Goal: Information Seeking & Learning: Learn about a topic

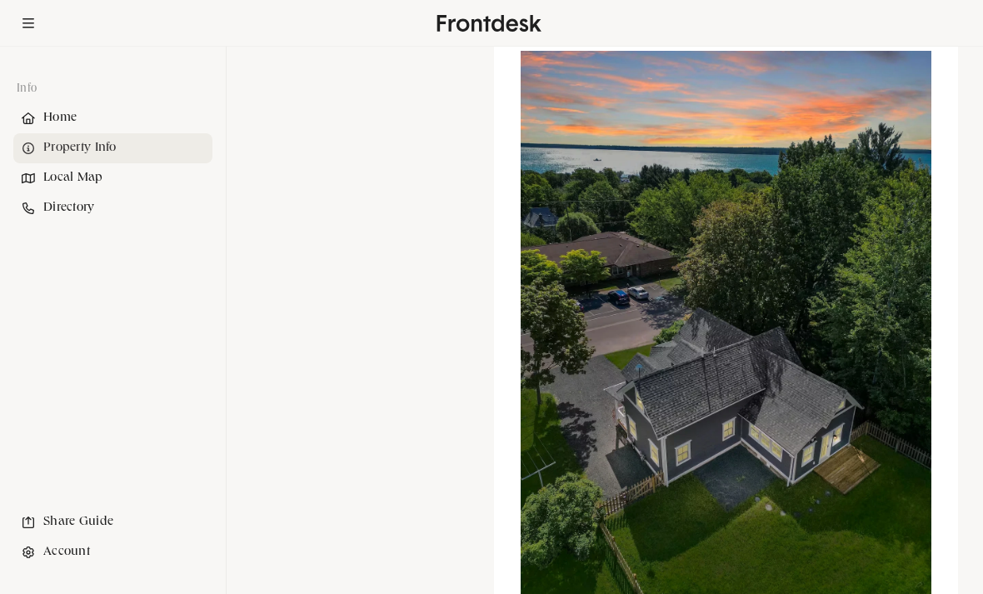
scroll to position [2002, 0]
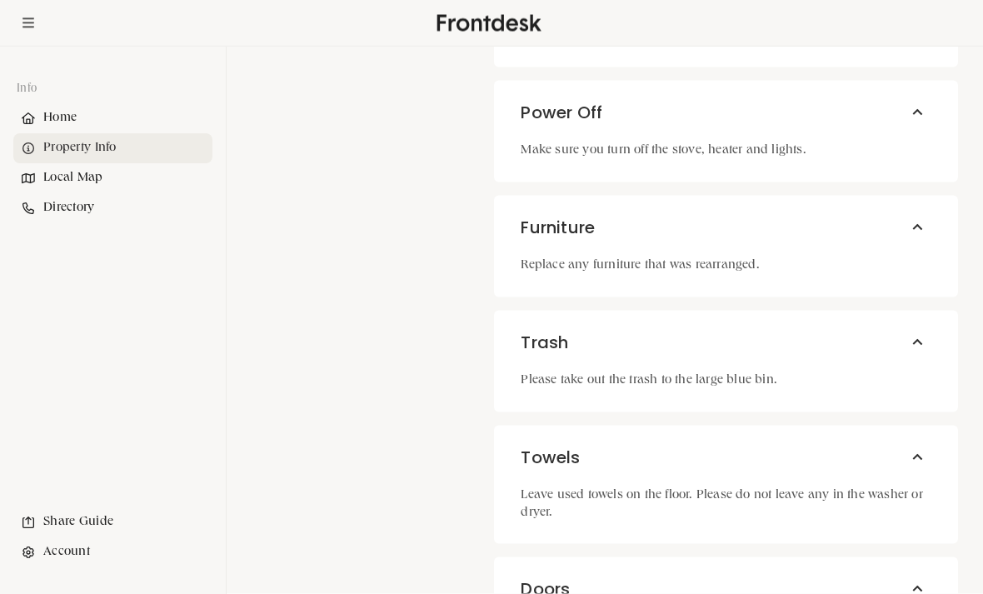
click at [79, 186] on div "Local Map" at bounding box center [112, 178] width 199 height 30
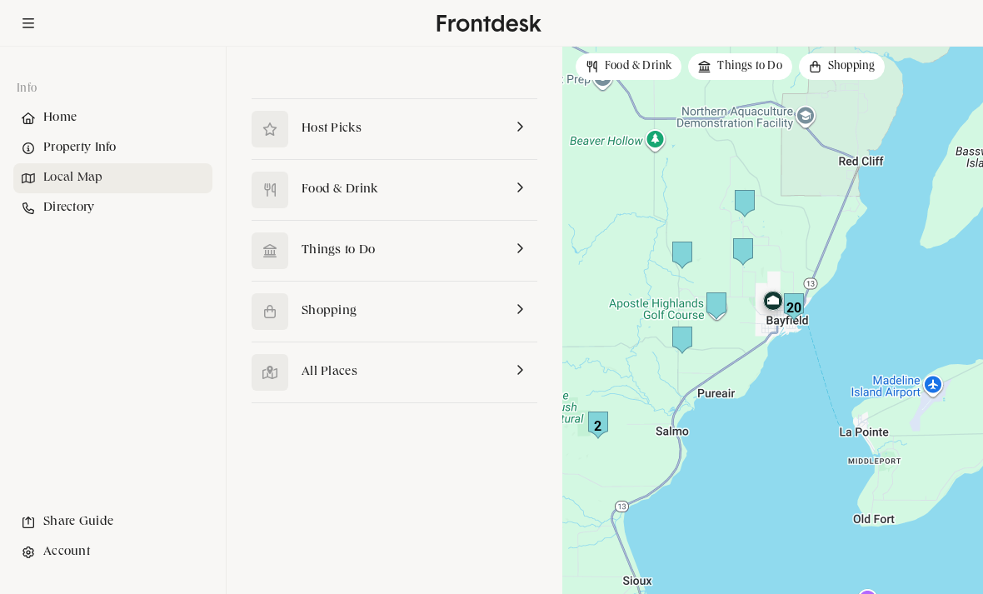
click at [324, 133] on link at bounding box center [395, 129] width 286 height 60
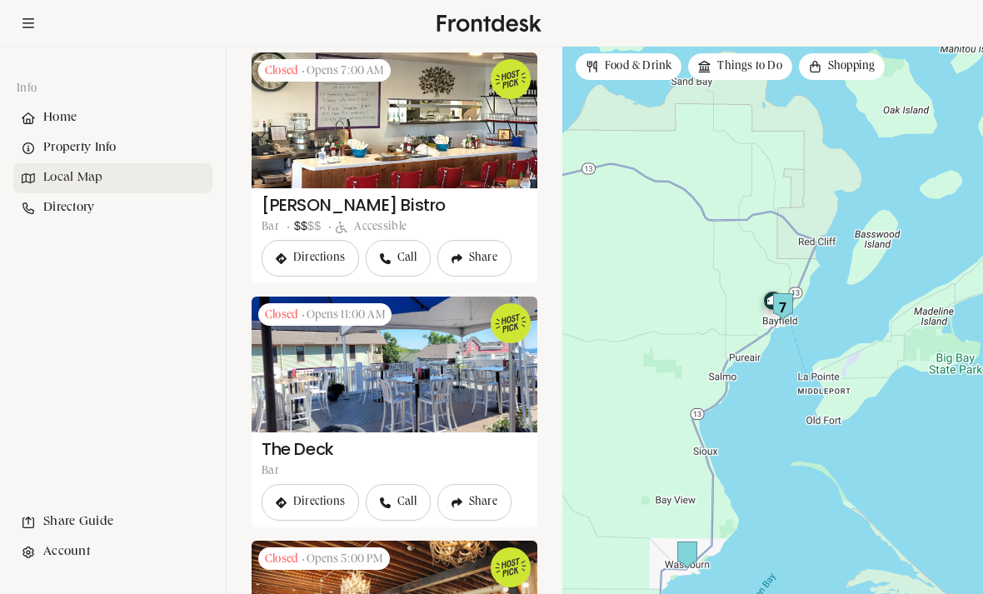
scroll to position [138, 0]
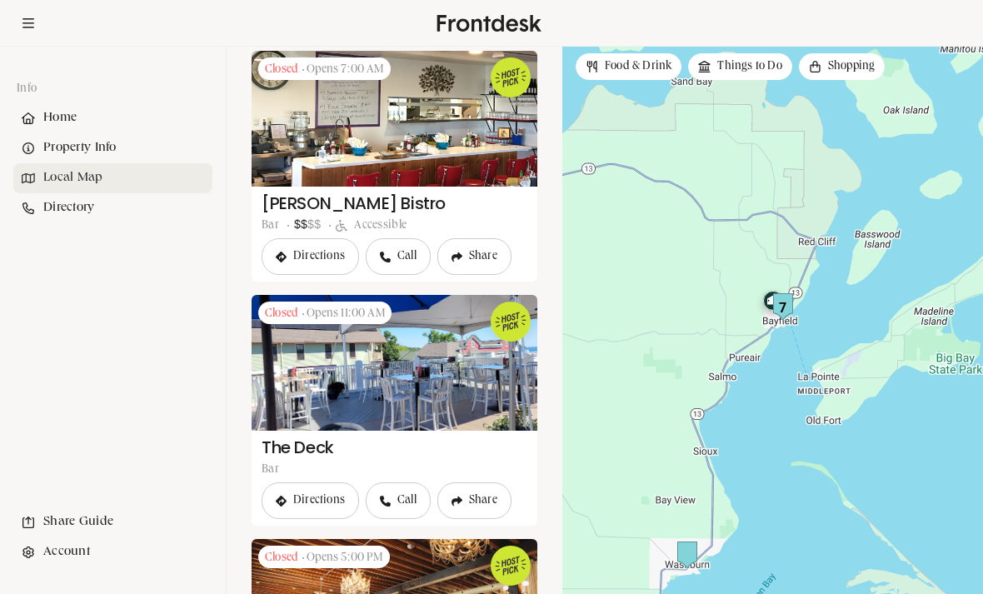
click at [448, 132] on link at bounding box center [395, 166] width 286 height 231
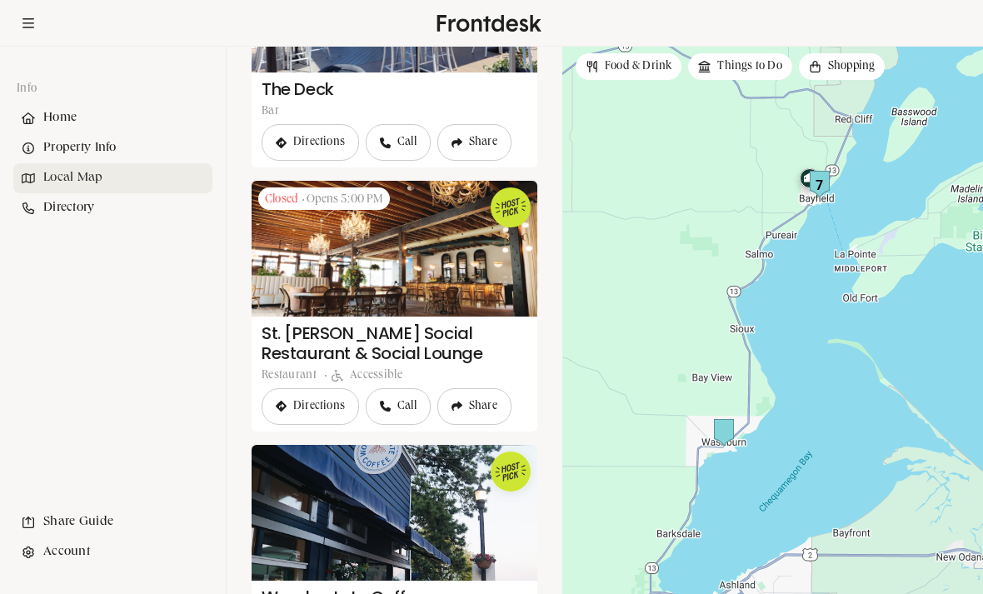
scroll to position [498, 0]
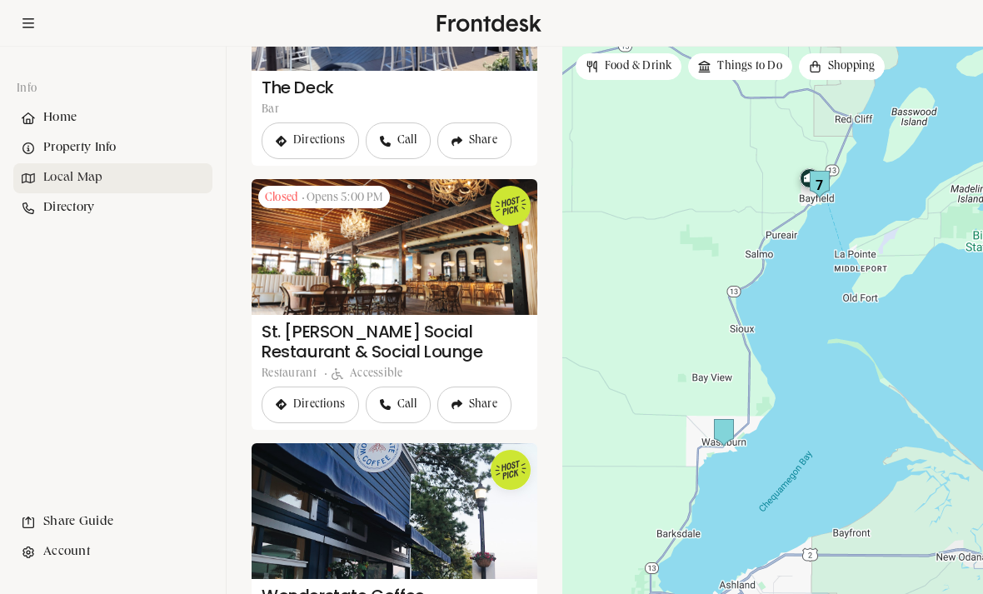
click at [342, 256] on link at bounding box center [395, 304] width 286 height 251
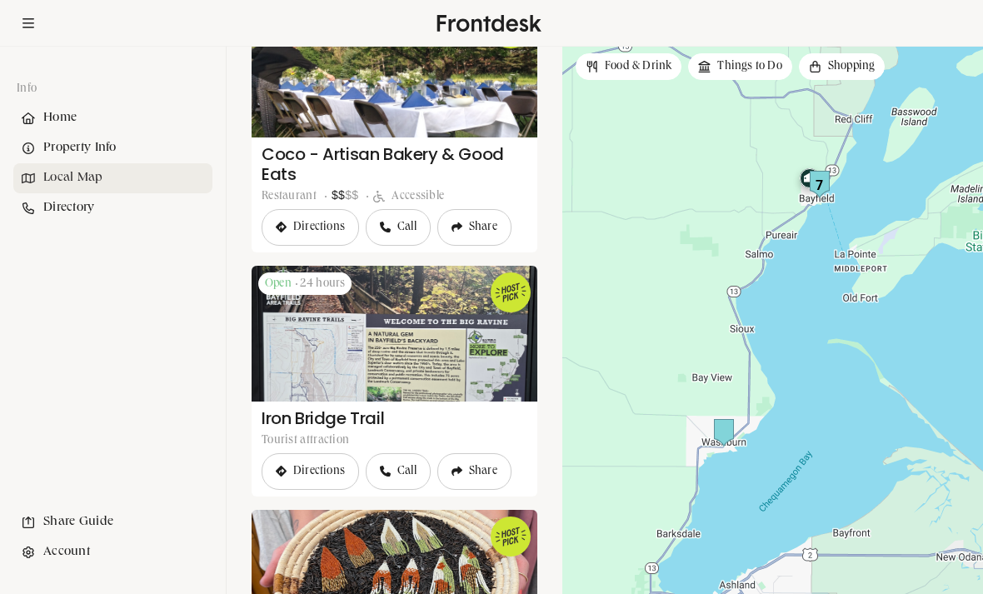
scroll to position [1191, 0]
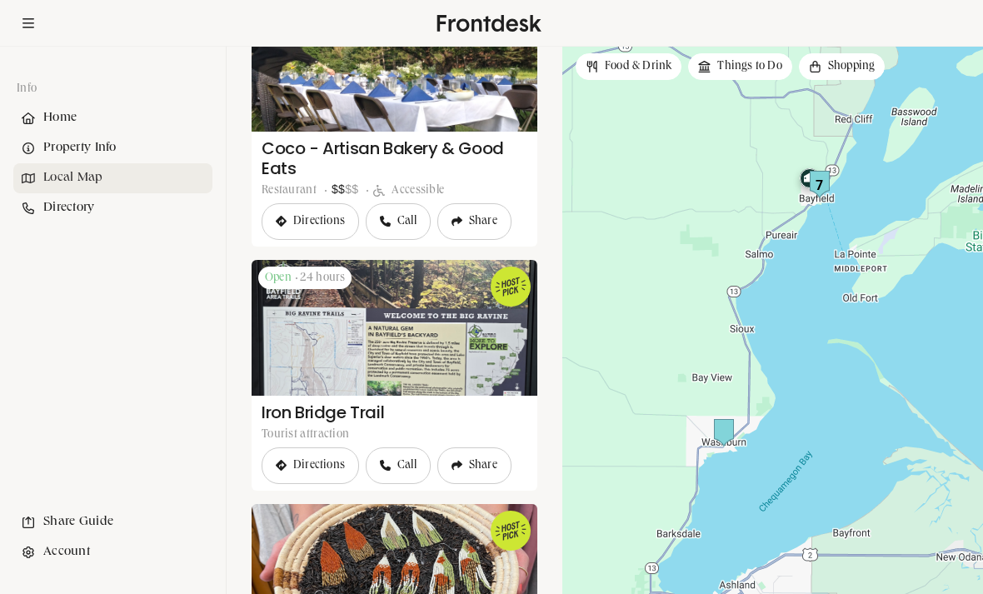
click at [326, 356] on link at bounding box center [395, 375] width 286 height 231
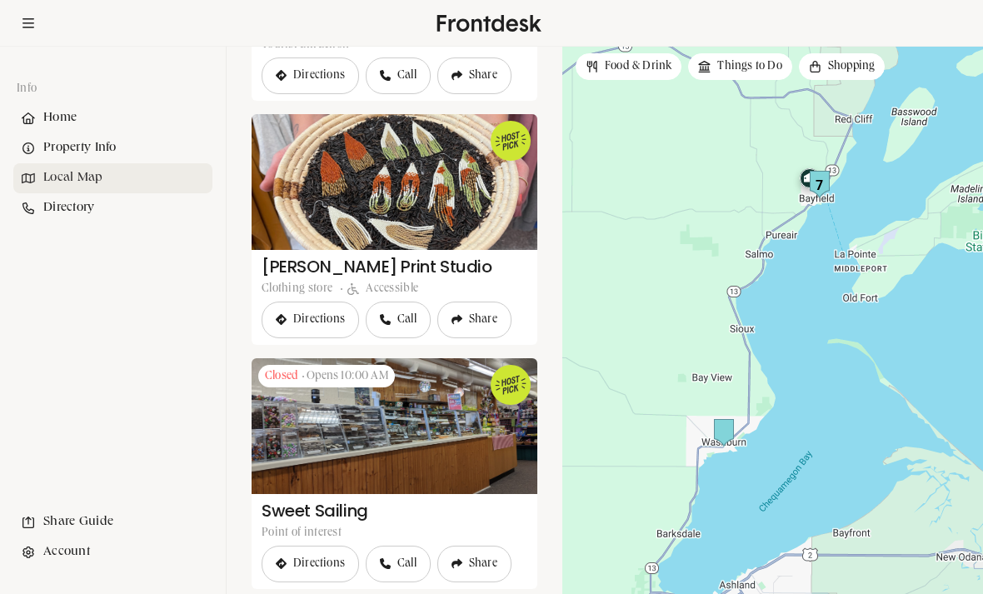
scroll to position [1580, 0]
